Goal: Task Accomplishment & Management: Complete application form

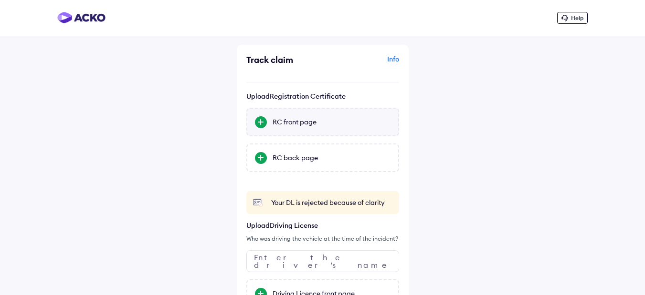
click at [302, 128] on div "RC front page" at bounding box center [322, 122] width 153 height 29
click at [0, 0] on input "RC front page" at bounding box center [0, 0] width 0 height 0
click at [279, 123] on div "RC front page" at bounding box center [331, 122] width 118 height 10
click at [0, 0] on input "RC front page" at bounding box center [0, 0] width 0 height 0
click at [297, 158] on div "RC back page" at bounding box center [331, 158] width 118 height 10
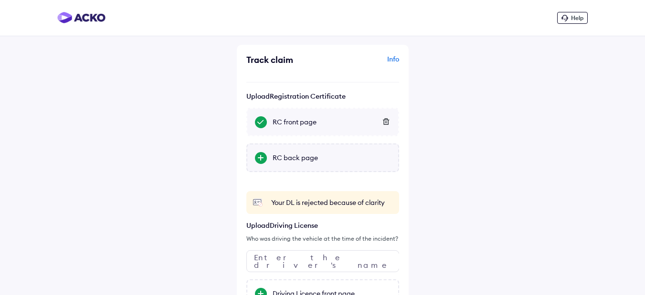
click at [0, 0] on input "RC back page" at bounding box center [0, 0] width 0 height 0
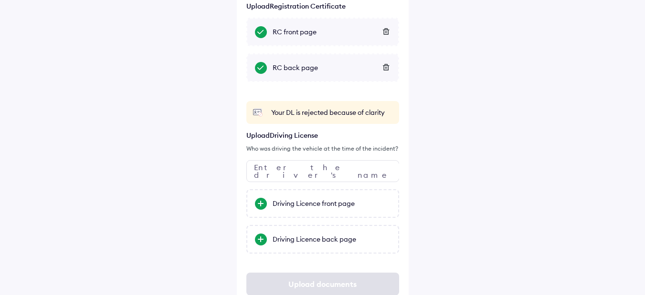
scroll to position [119, 0]
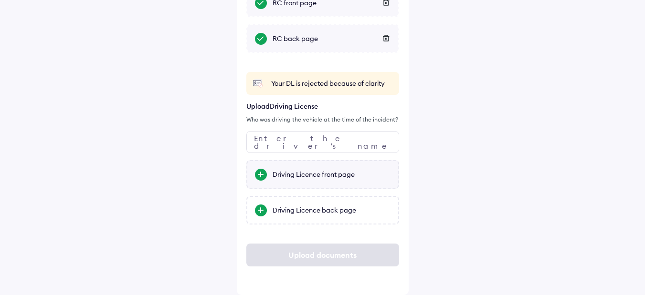
click at [313, 174] on div "Driving Licence front page" at bounding box center [331, 175] width 118 height 10
click at [0, 0] on input "Driving Licence front page" at bounding box center [0, 0] width 0 height 0
click at [258, 209] on div at bounding box center [261, 211] width 12 height 12
click at [0, 0] on input "Driving Licence back page" at bounding box center [0, 0] width 0 height 0
click at [335, 254] on div "Upload documents" at bounding box center [322, 255] width 153 height 23
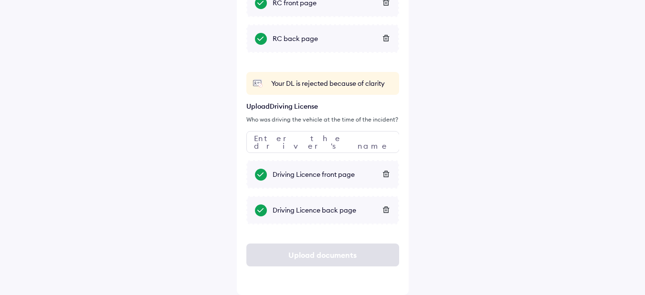
click at [331, 257] on div "Upload documents" at bounding box center [322, 255] width 153 height 23
click at [326, 255] on div "Upload documents" at bounding box center [322, 255] width 153 height 23
click at [473, 148] on div "Help Track claim Info Upload Registration Certificate RC front page RC back pag…" at bounding box center [322, 88] width 645 height 415
click at [307, 143] on input "text" at bounding box center [322, 142] width 153 height 22
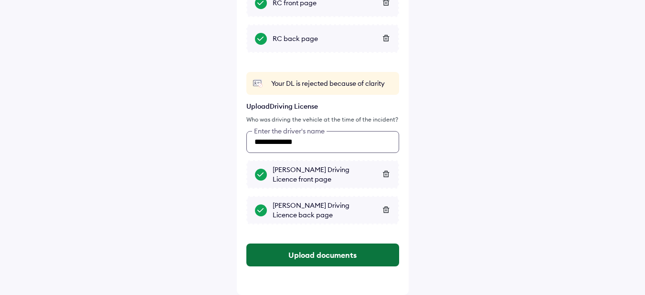
type input "**********"
click at [331, 256] on button "Upload documents" at bounding box center [322, 255] width 153 height 23
